Goal: Navigation & Orientation: Find specific page/section

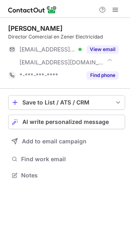
scroll to position [169, 130]
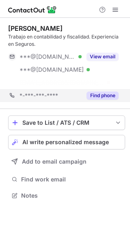
scroll to position [177, 130]
